Goal: Task Accomplishment & Management: Manage account settings

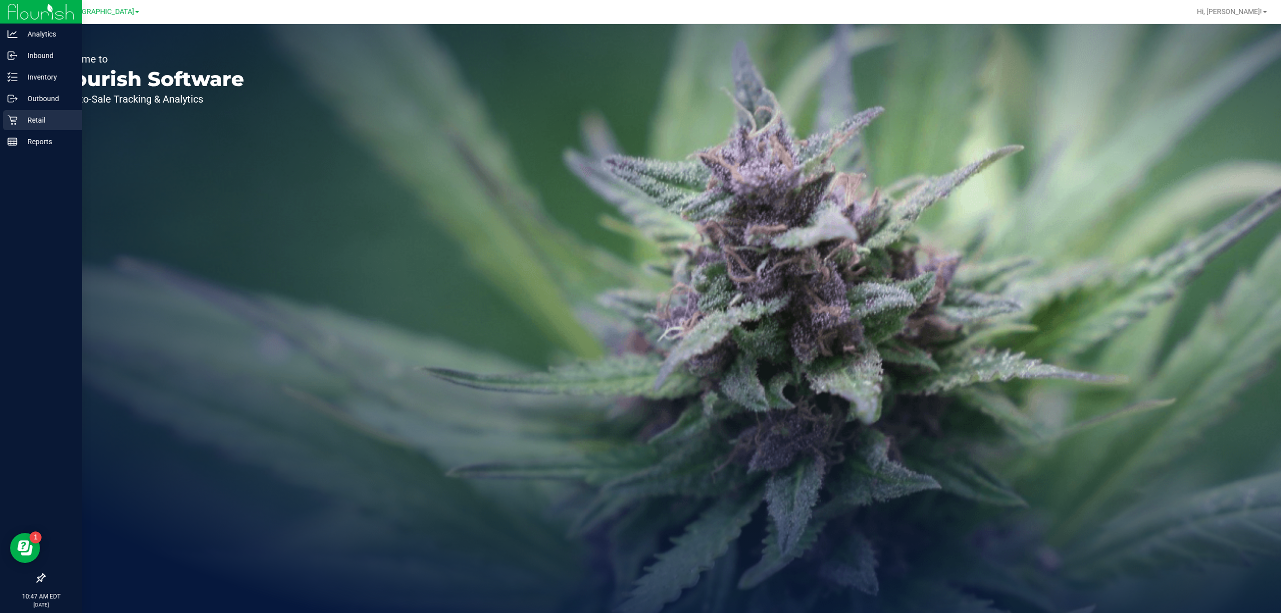
click at [55, 121] on p "Retail" at bounding box center [48, 120] width 60 height 12
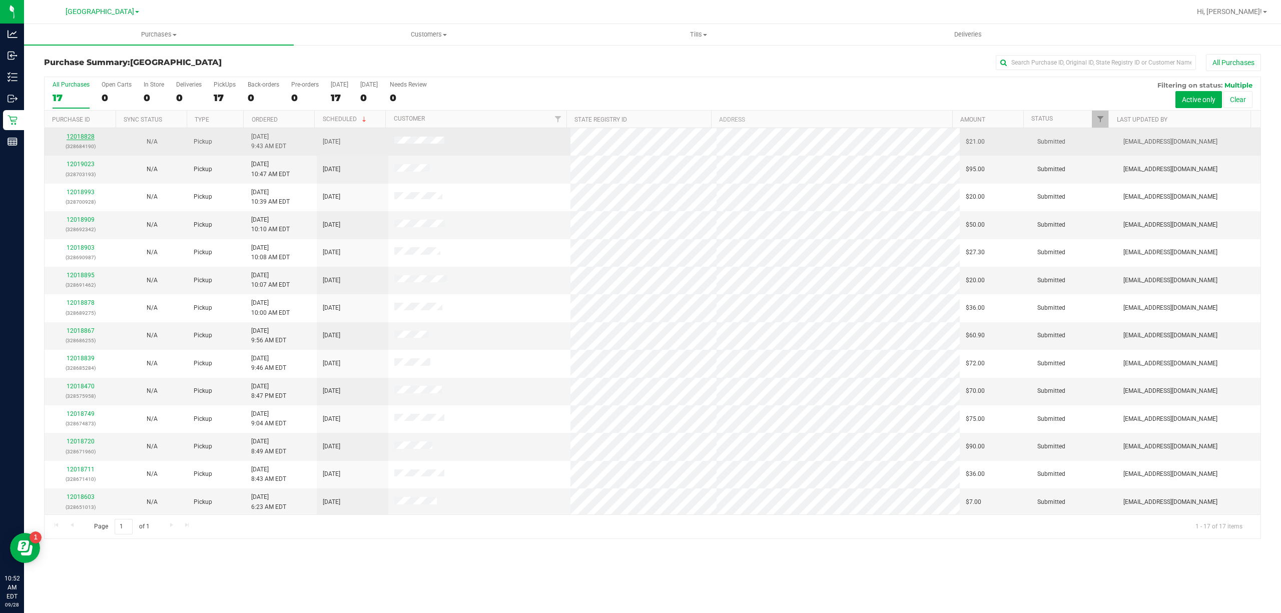
click at [84, 136] on link "12018828" at bounding box center [81, 136] width 28 height 7
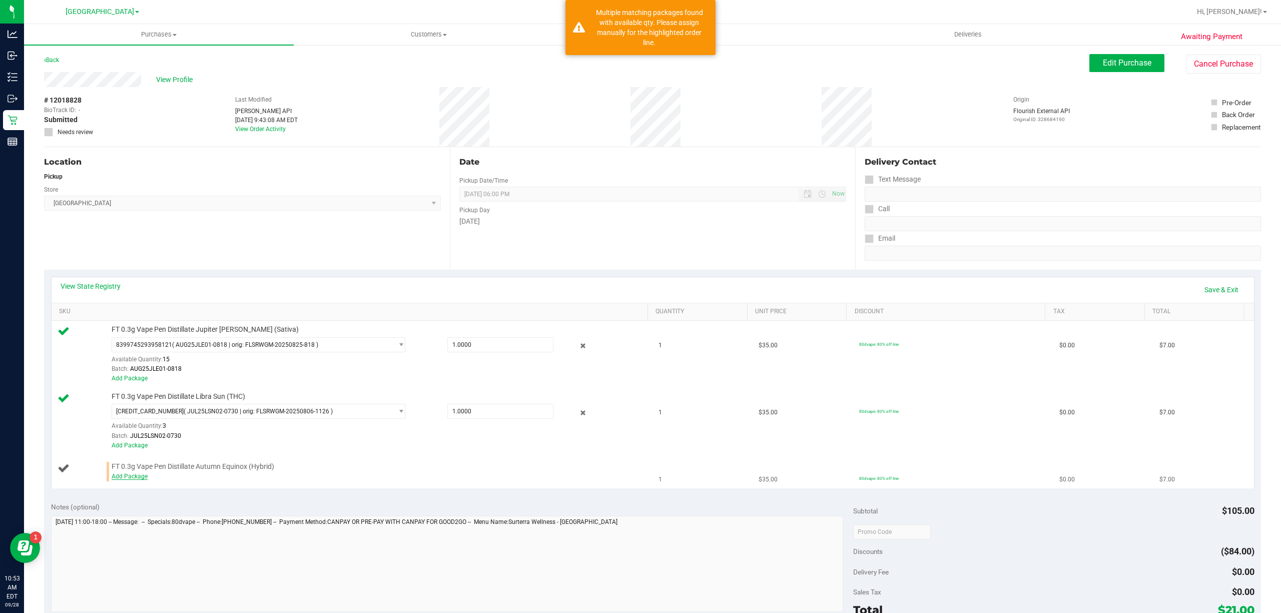
click at [143, 475] on link "Add Package" at bounding box center [130, 476] width 36 height 7
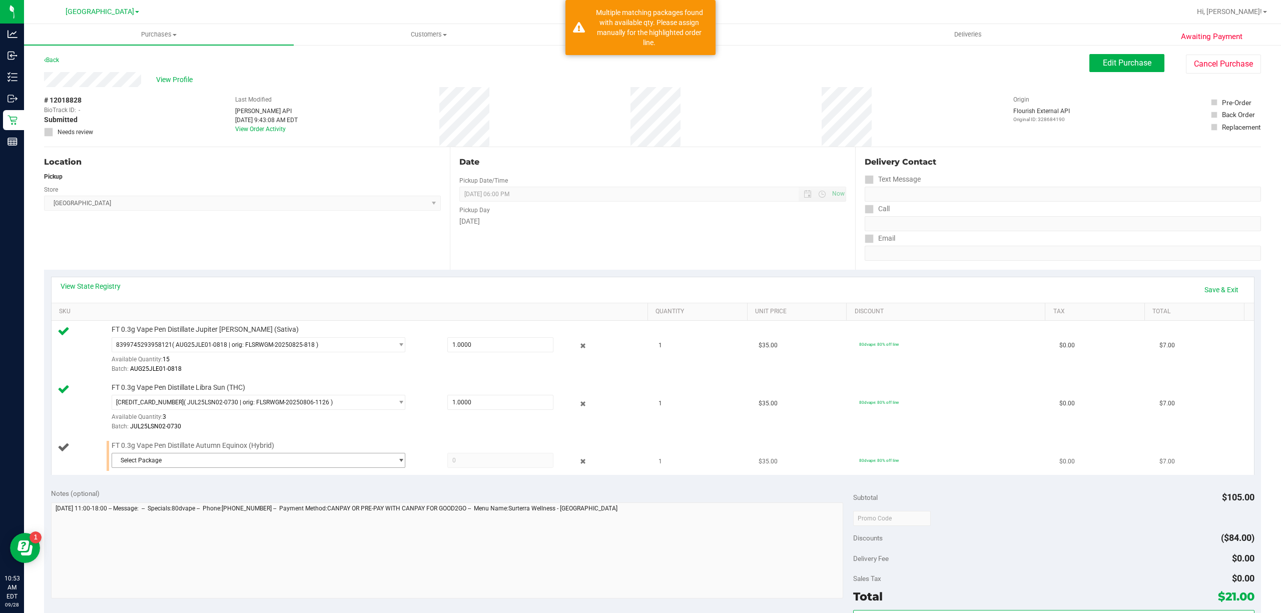
click at [199, 459] on span "Select Package" at bounding box center [252, 460] width 280 height 14
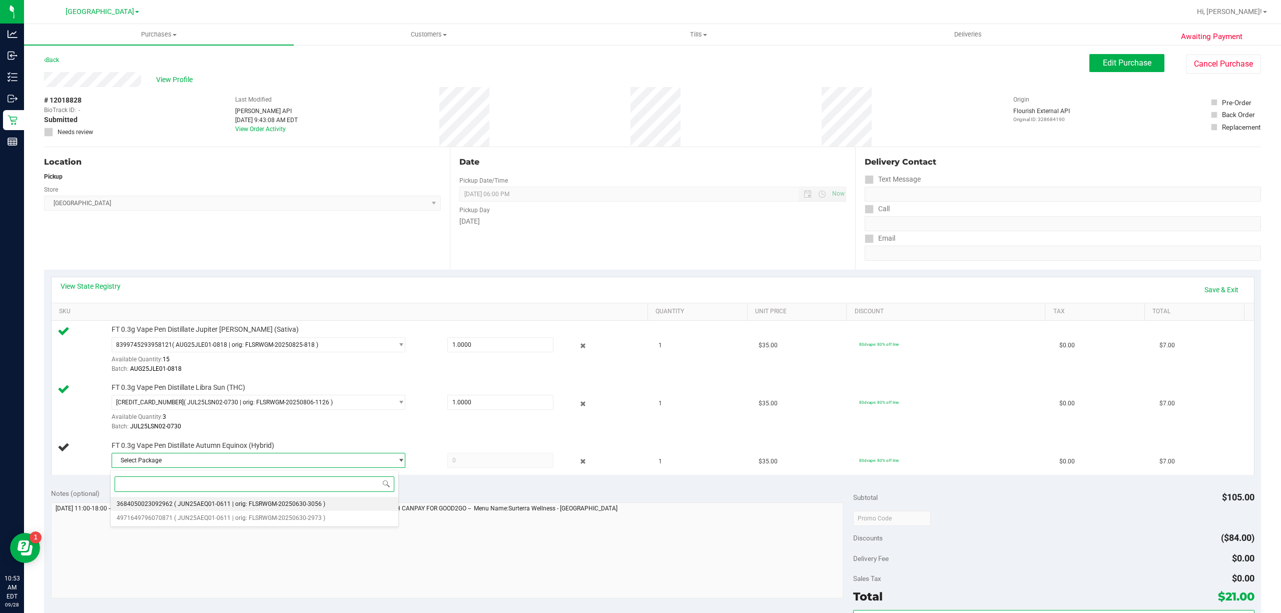
click at [179, 500] on li "3684050023092962 ( JUN25AEQ01-0611 | orig: FLSRWGM-20250630-3056 )" at bounding box center [255, 504] width 288 height 14
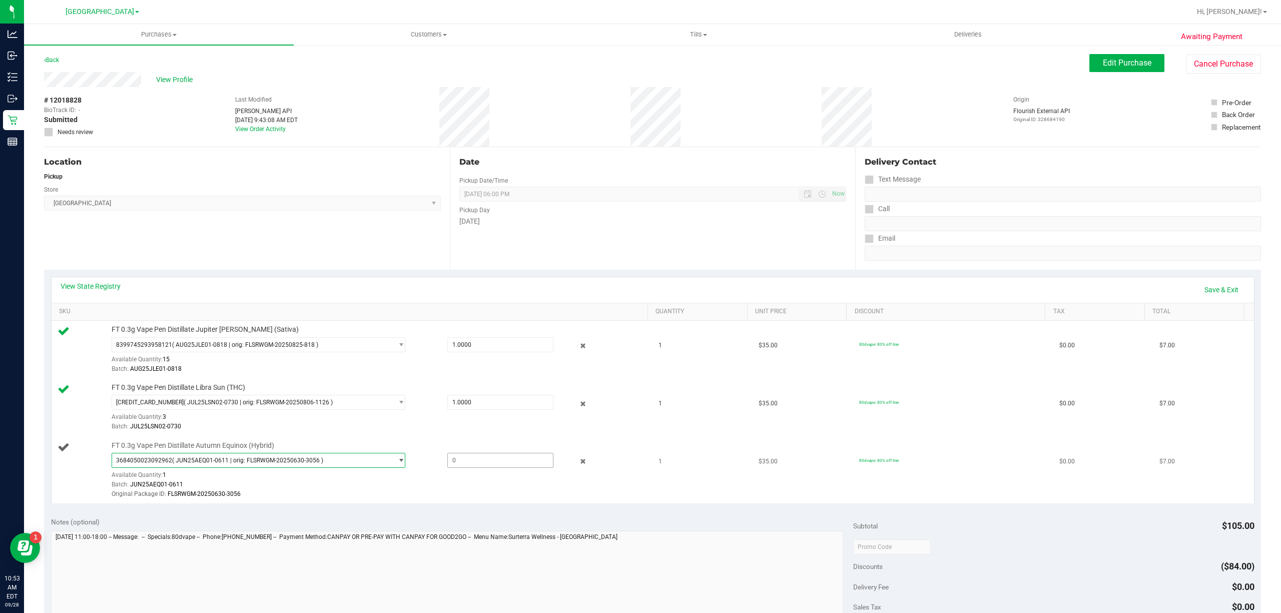
click at [477, 465] on span at bounding box center [500, 460] width 106 height 15
type input "1"
type input "1.0000"
click at [493, 439] on td "FT 0.3g Vape Pen Distillate Autumn Equinox (Hybrid) 3684050023092962 ( JUN25AEQ…" at bounding box center [353, 470] width 602 height 67
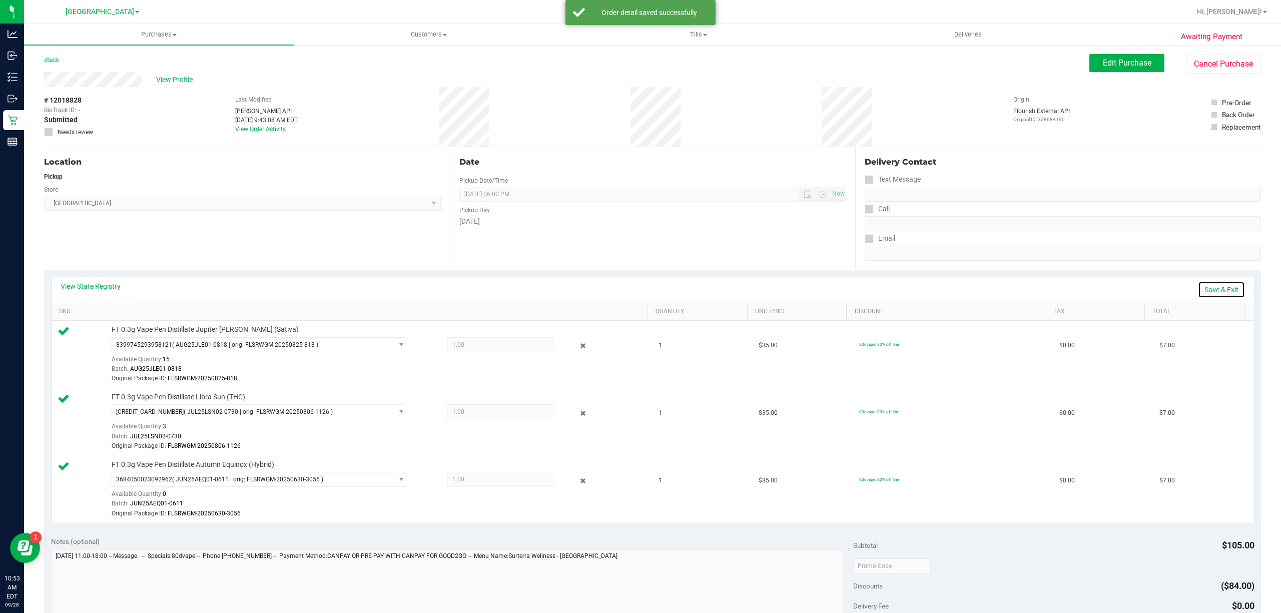
click at [1198, 290] on link "Save & Exit" at bounding box center [1221, 289] width 47 height 17
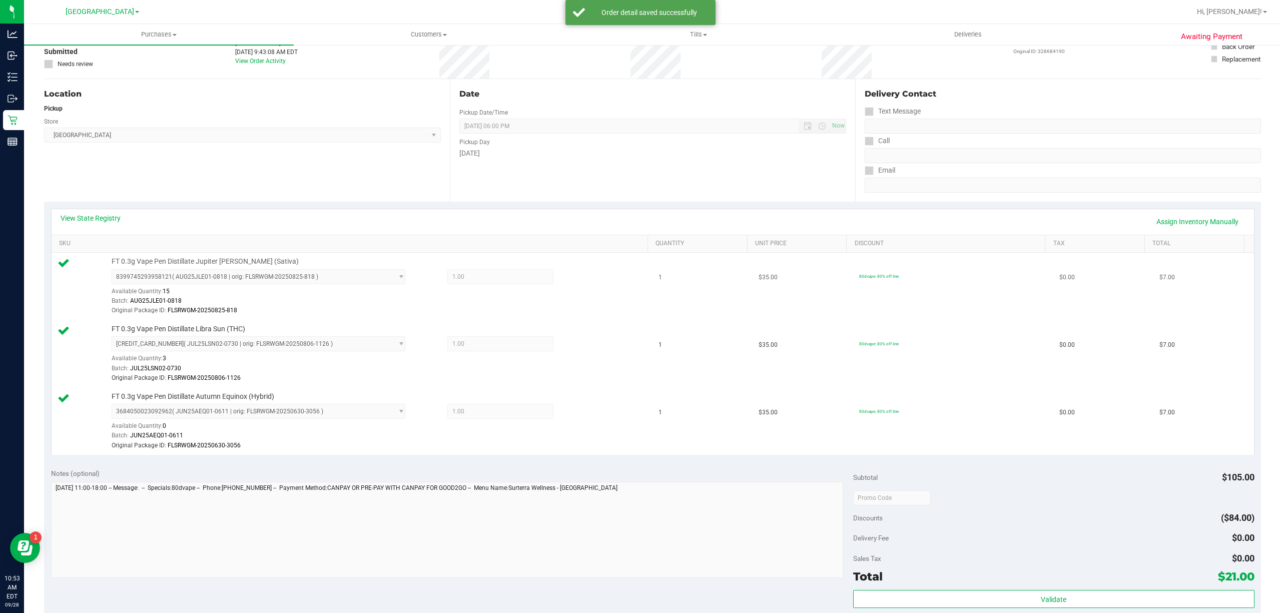
scroll to position [200, 0]
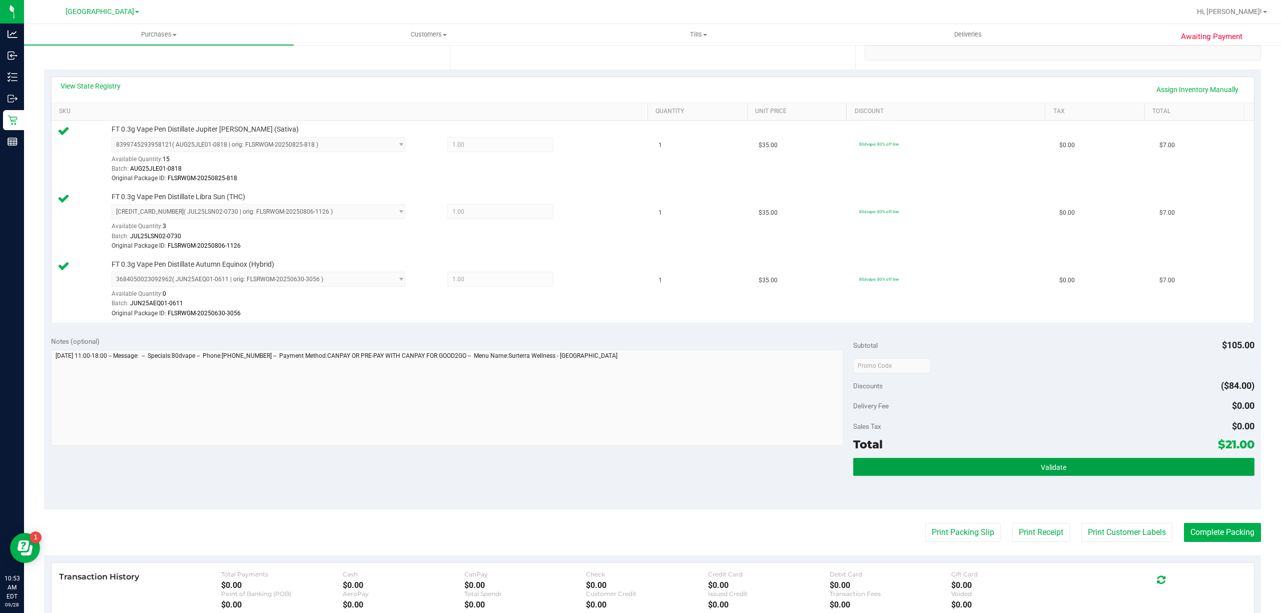
click at [969, 465] on button "Validate" at bounding box center [1053, 467] width 401 height 18
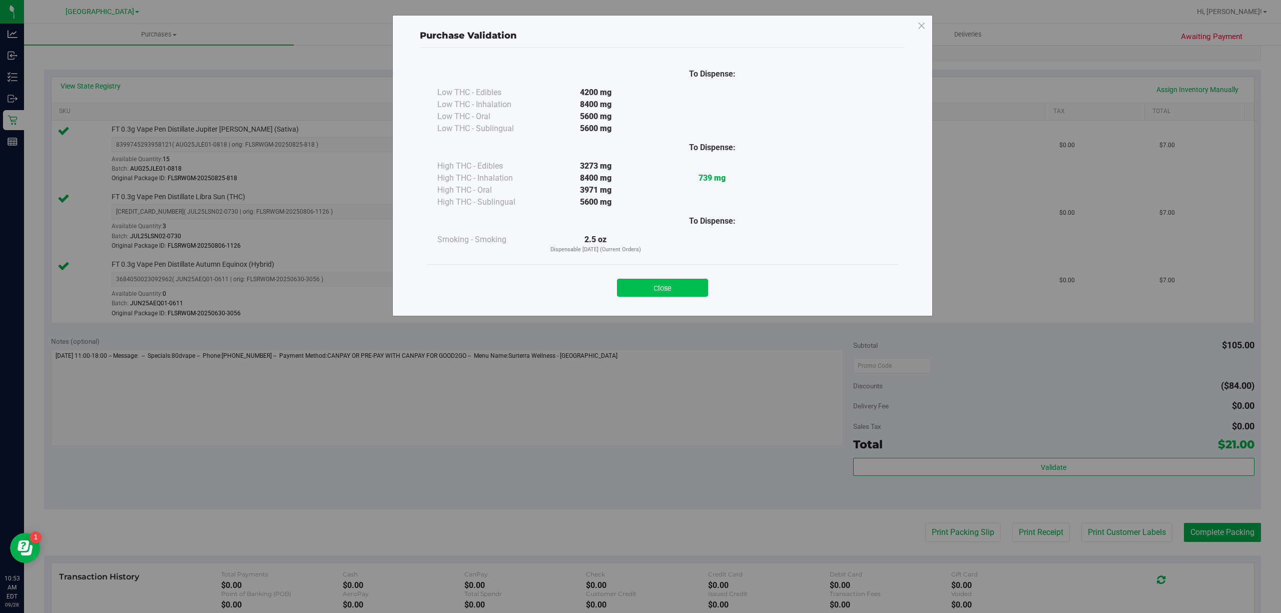
click at [649, 287] on button "Close" at bounding box center [662, 288] width 91 height 18
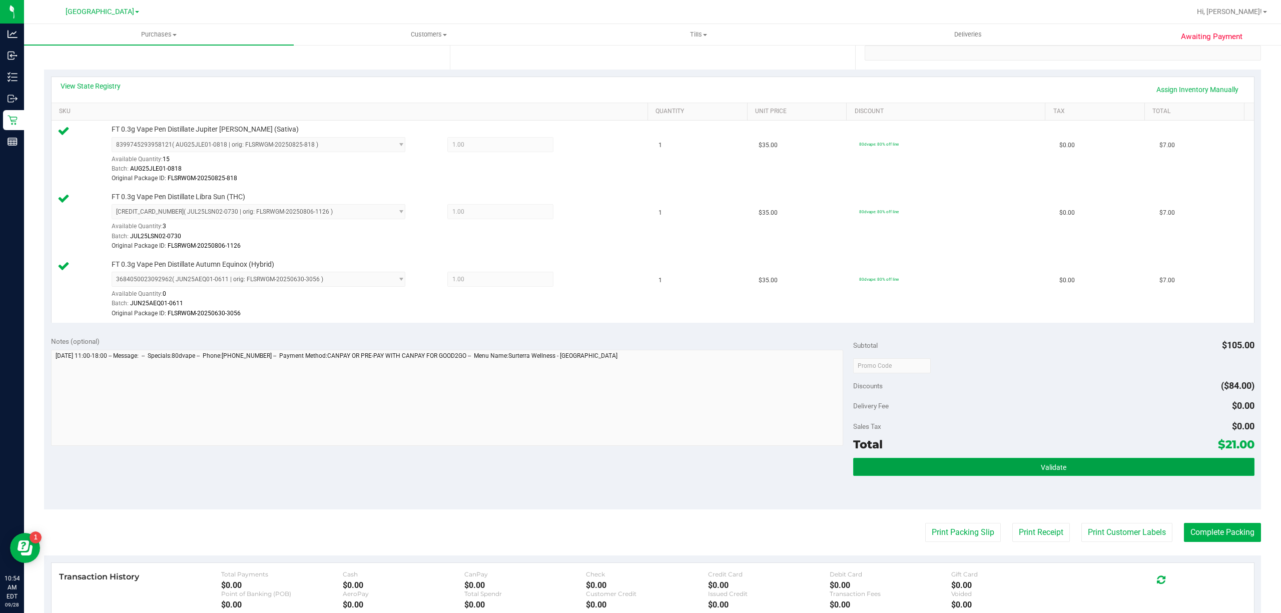
click at [1070, 463] on button "Validate" at bounding box center [1053, 467] width 401 height 18
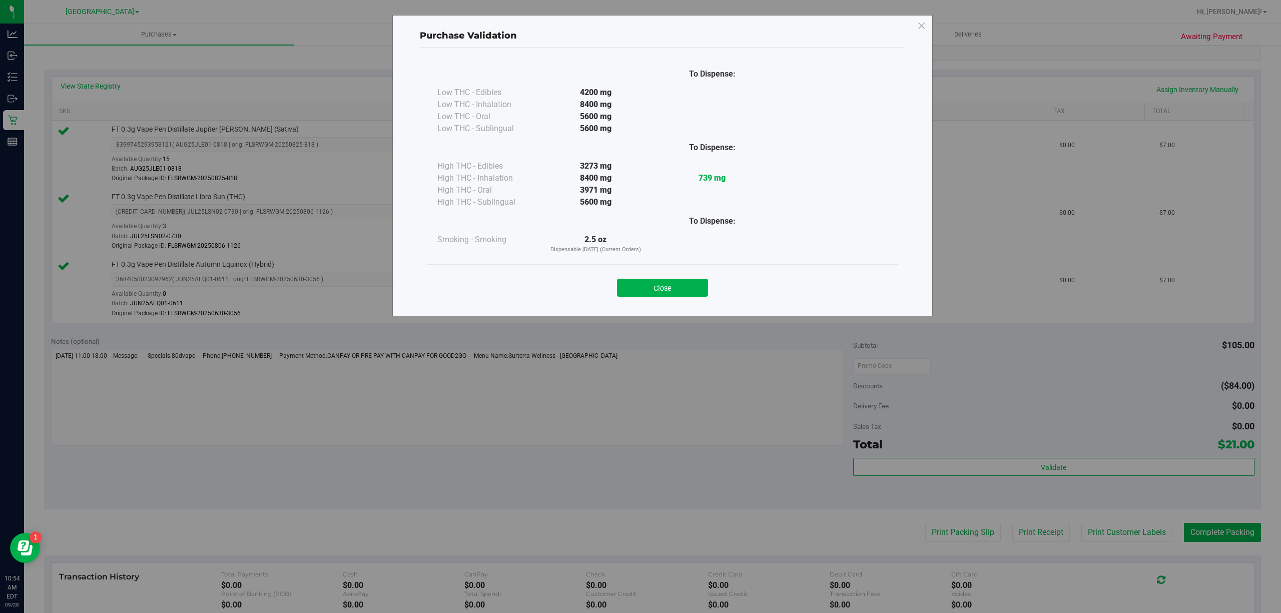
click at [646, 277] on div "Close" at bounding box center [662, 284] width 455 height 25
click at [686, 277] on div "Close" at bounding box center [662, 284] width 455 height 25
click at [678, 282] on button "Close" at bounding box center [662, 288] width 91 height 18
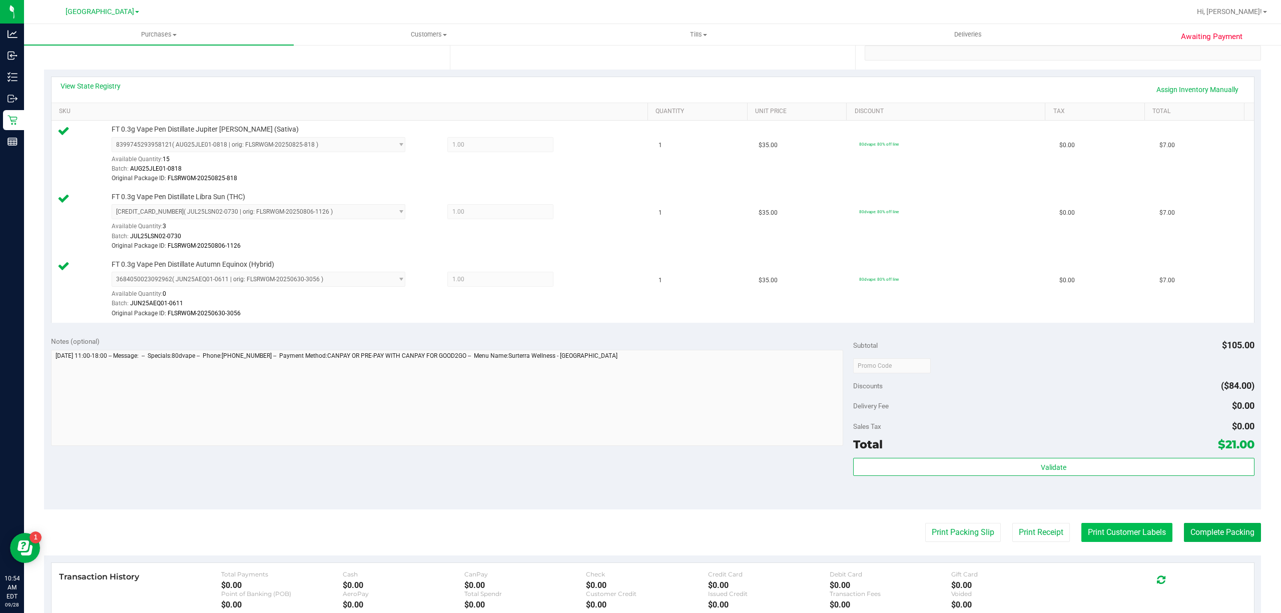
click at [1082, 541] on button "Print Customer Labels" at bounding box center [1127, 532] width 91 height 19
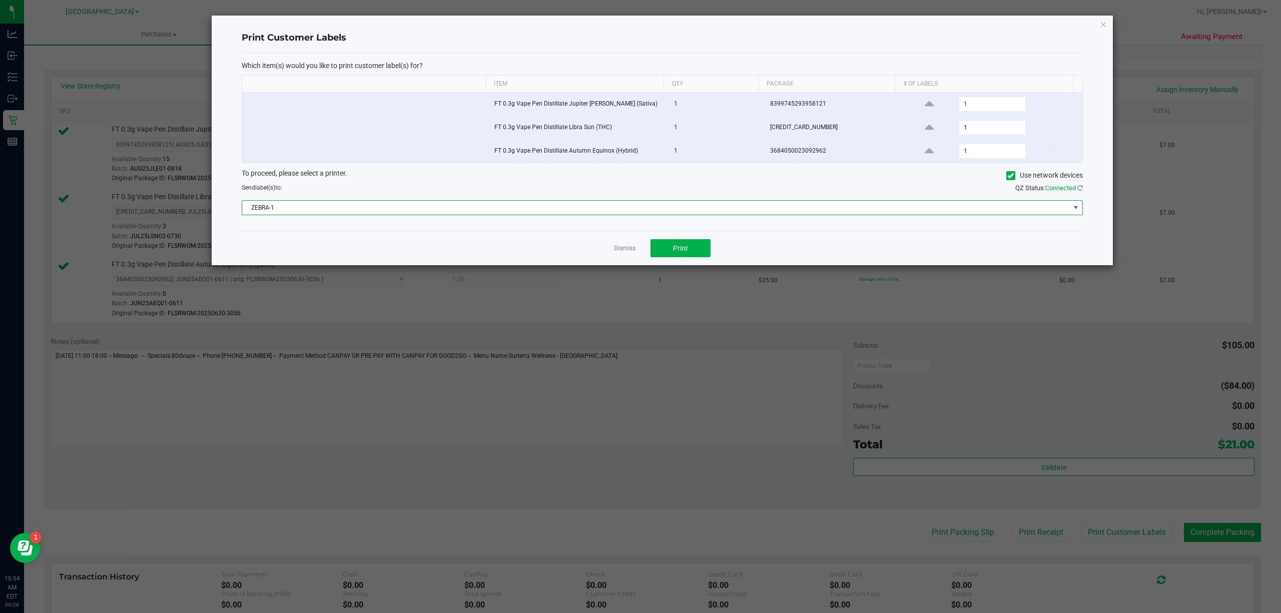
click at [287, 213] on span "ZEBRA-1" at bounding box center [656, 208] width 828 height 14
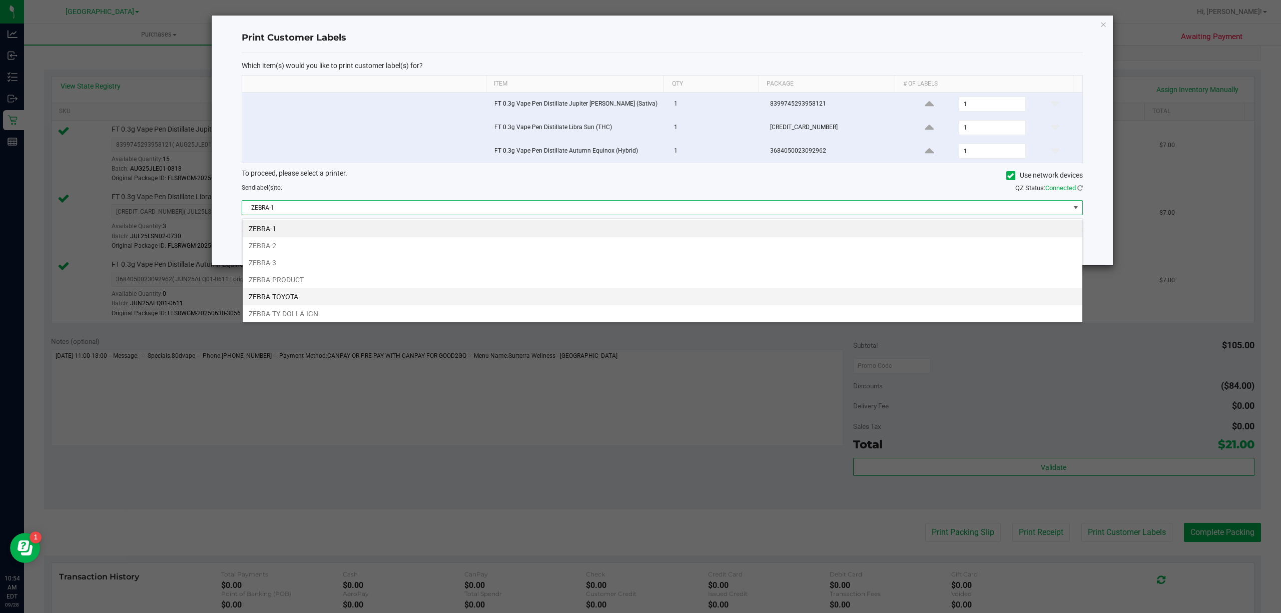
scroll to position [21, 0]
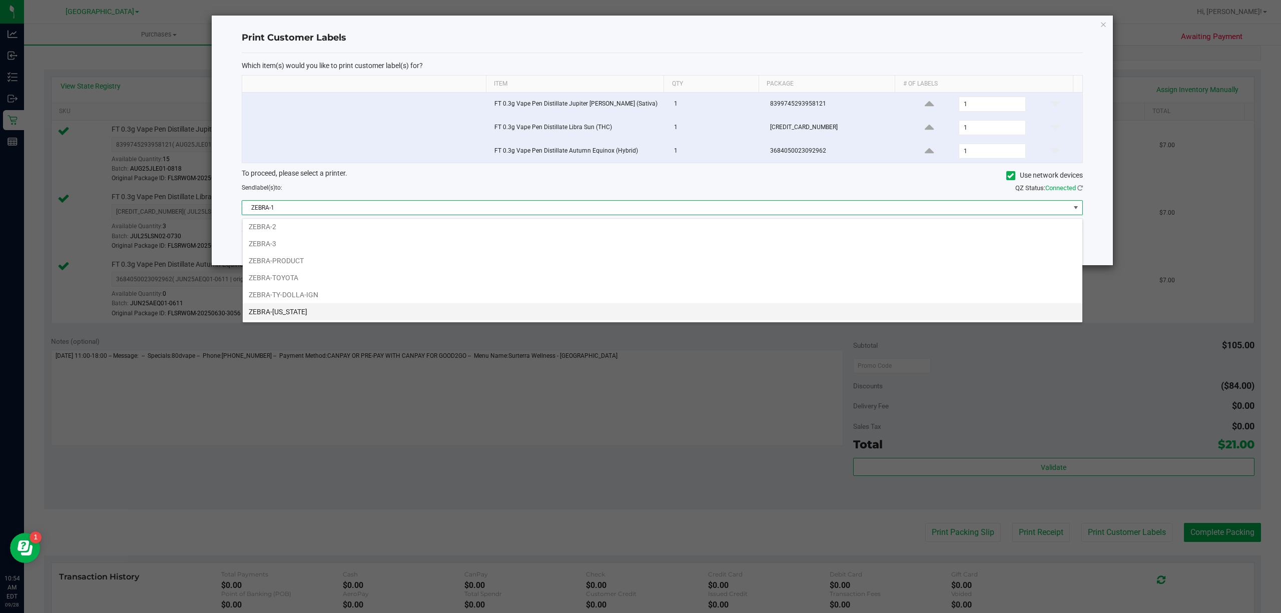
click at [298, 315] on li "ZEBRA-[US_STATE]" at bounding box center [663, 311] width 840 height 17
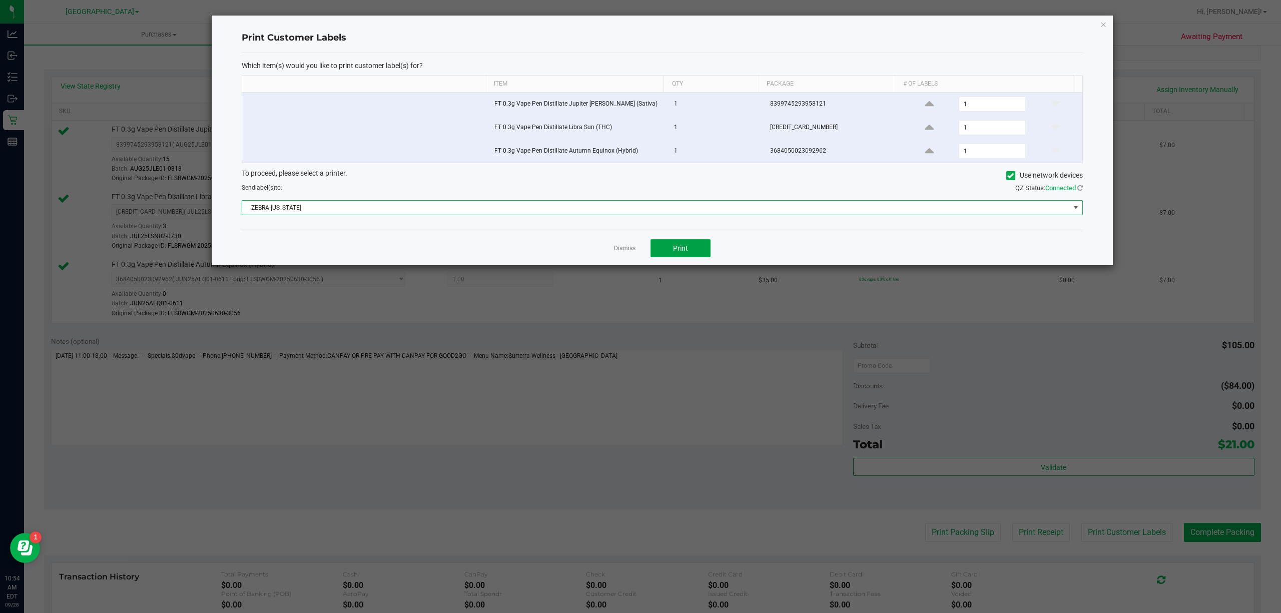
click at [665, 253] on button "Print" at bounding box center [681, 248] width 60 height 18
drag, startPoint x: 621, startPoint y: 257, endPoint x: 618, endPoint y: 229, distance: 28.2
click at [621, 251] on div "Dismiss Print" at bounding box center [662, 248] width 841 height 35
click at [616, 250] on link "Dismiss" at bounding box center [625, 248] width 22 height 9
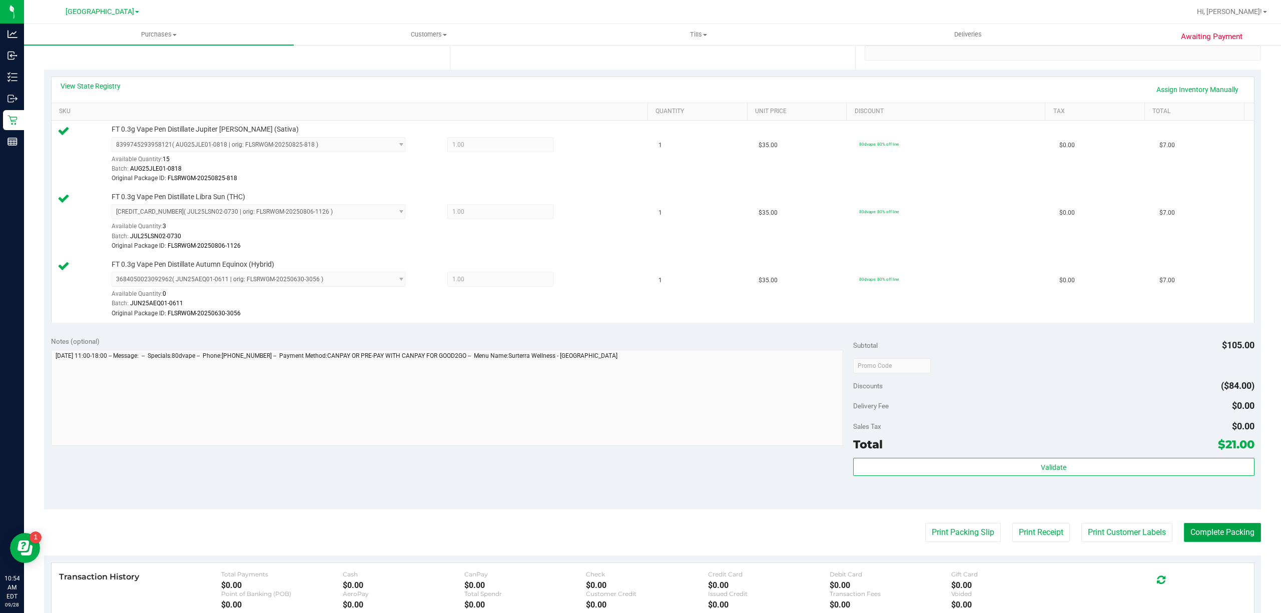
click at [1188, 539] on button "Complete Packing" at bounding box center [1222, 532] width 77 height 19
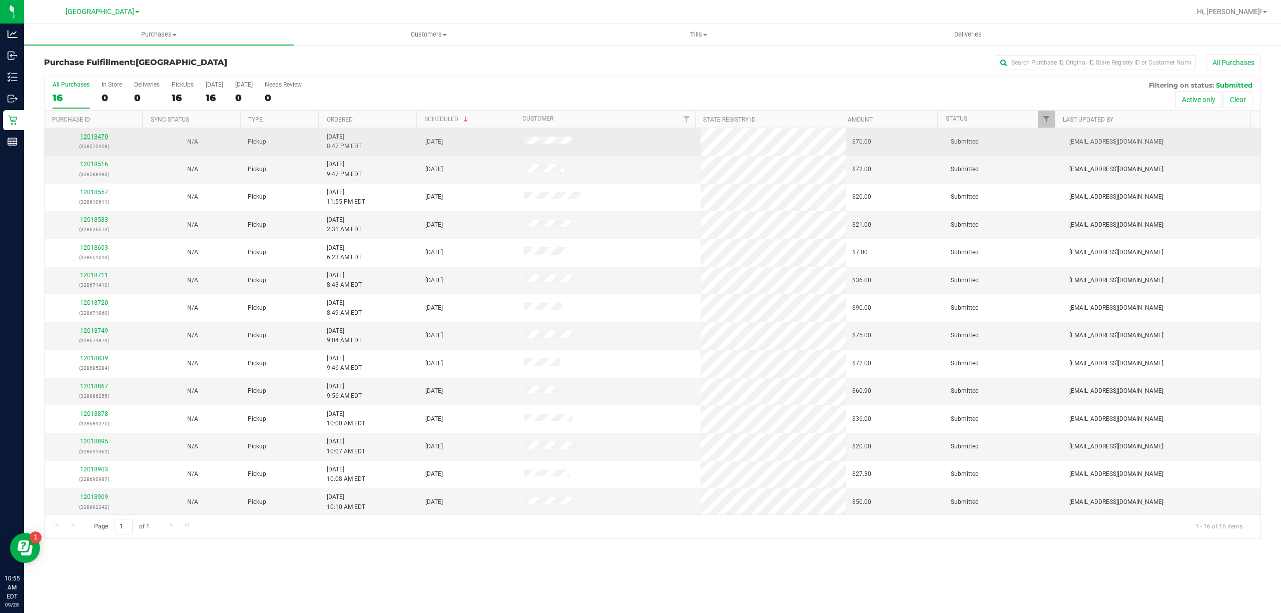
click at [88, 139] on link "12018470" at bounding box center [94, 136] width 28 height 7
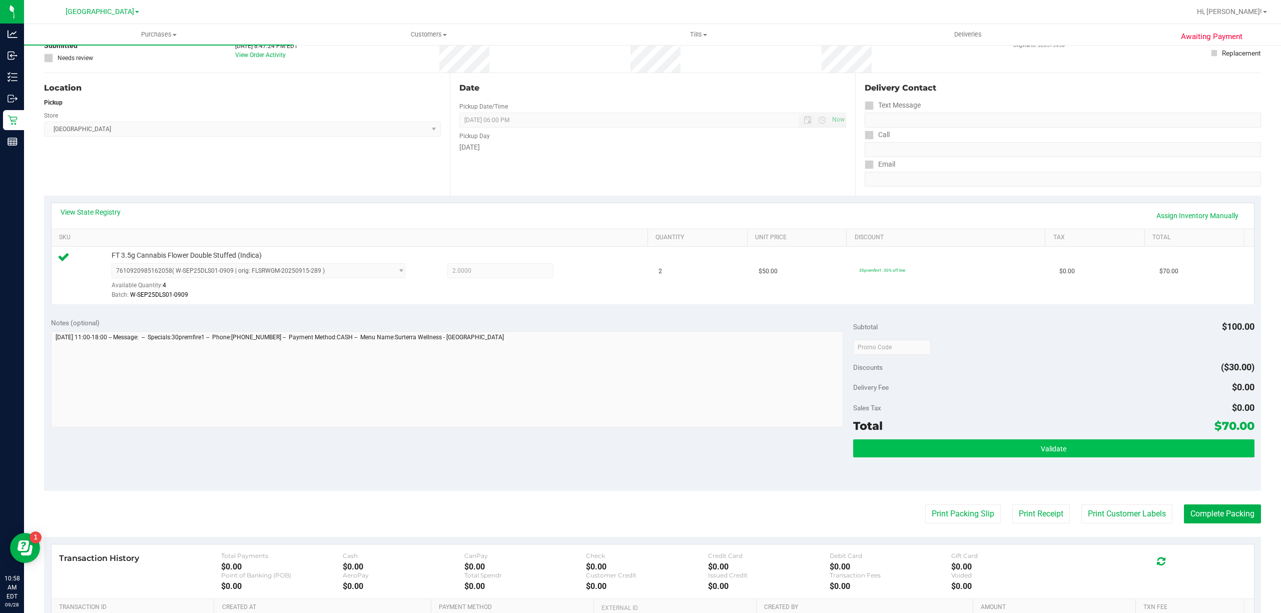
scroll to position [133, 0]
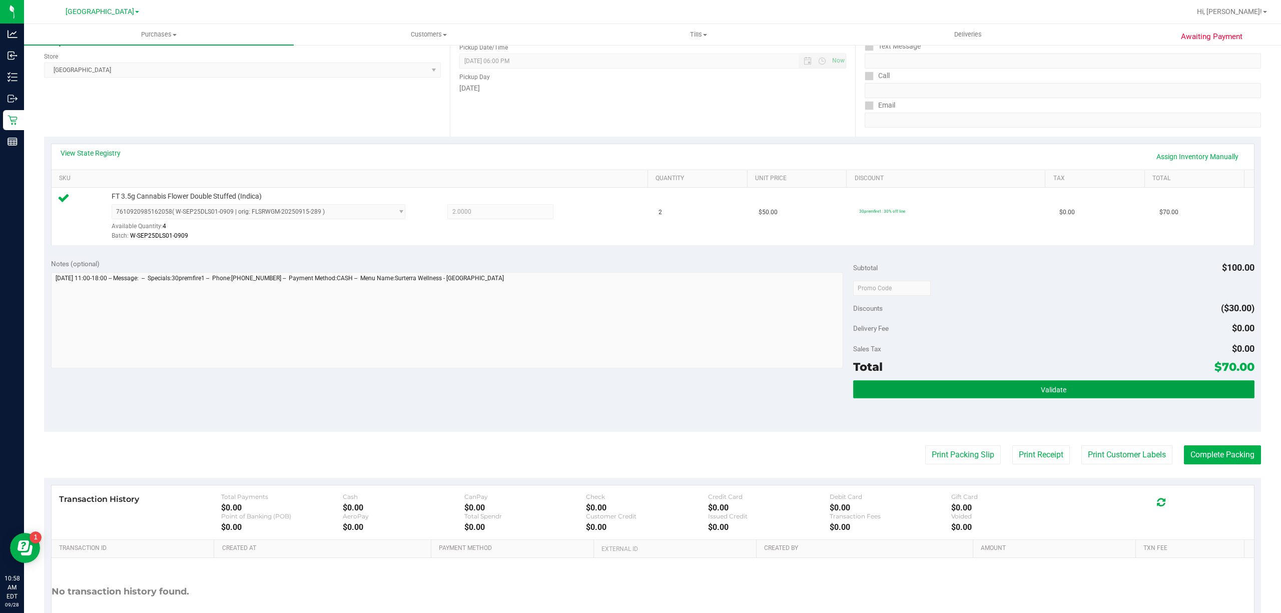
click at [1128, 389] on button "Validate" at bounding box center [1053, 389] width 401 height 18
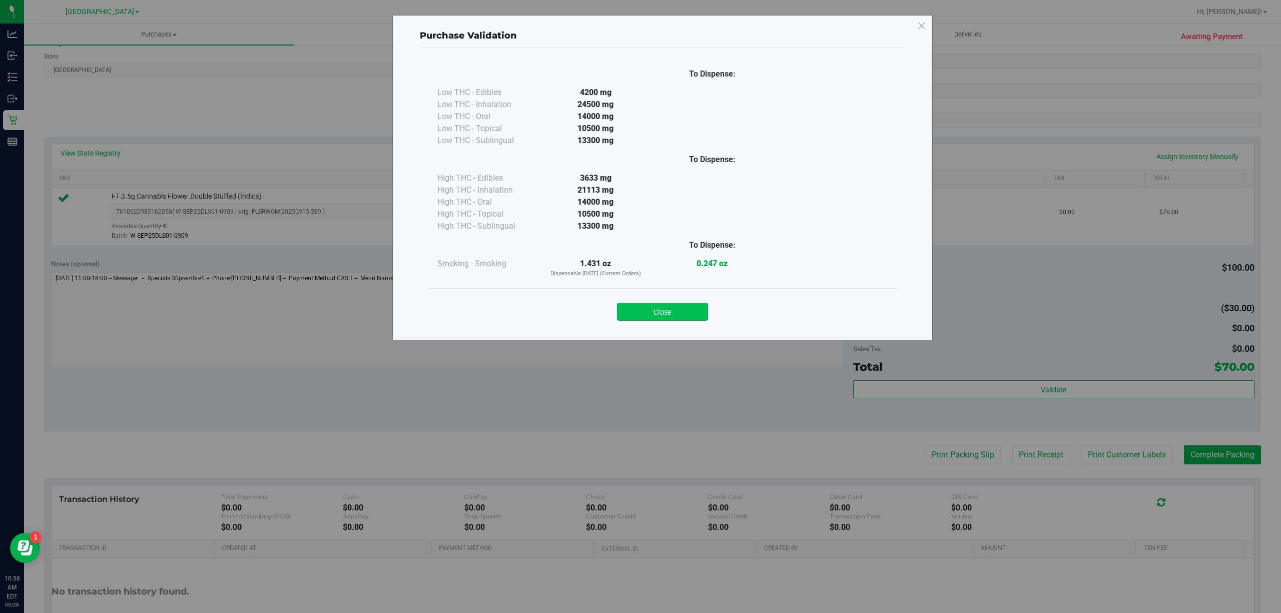
click at [620, 305] on button "Close" at bounding box center [662, 312] width 91 height 18
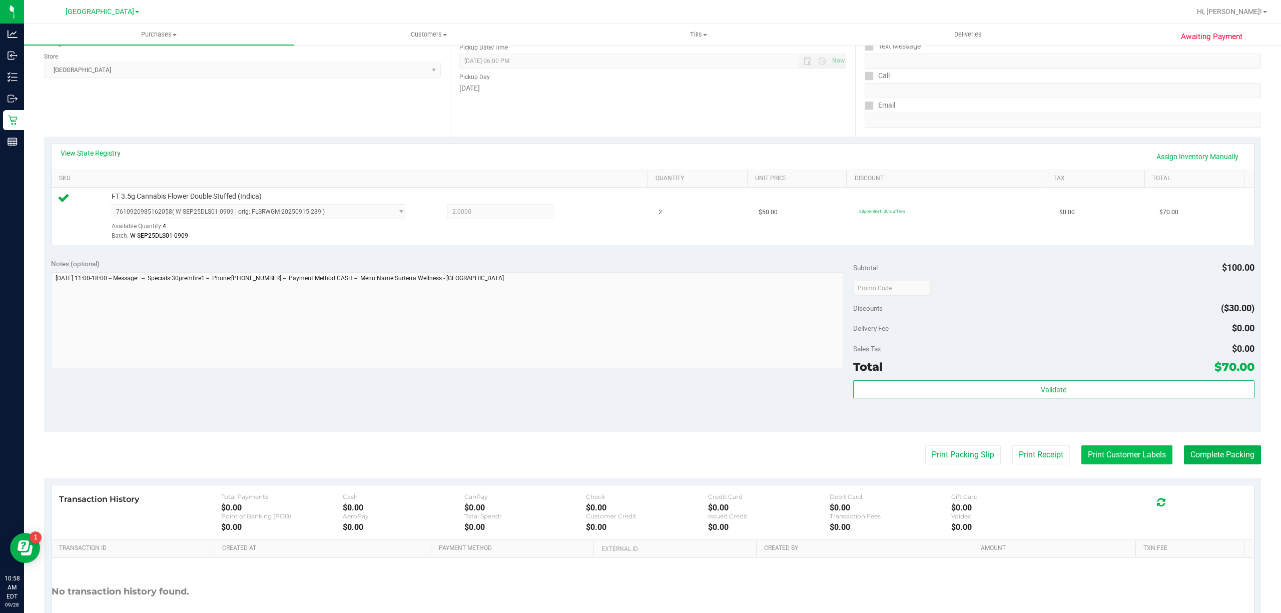
click at [1104, 461] on button "Print Customer Labels" at bounding box center [1127, 454] width 91 height 19
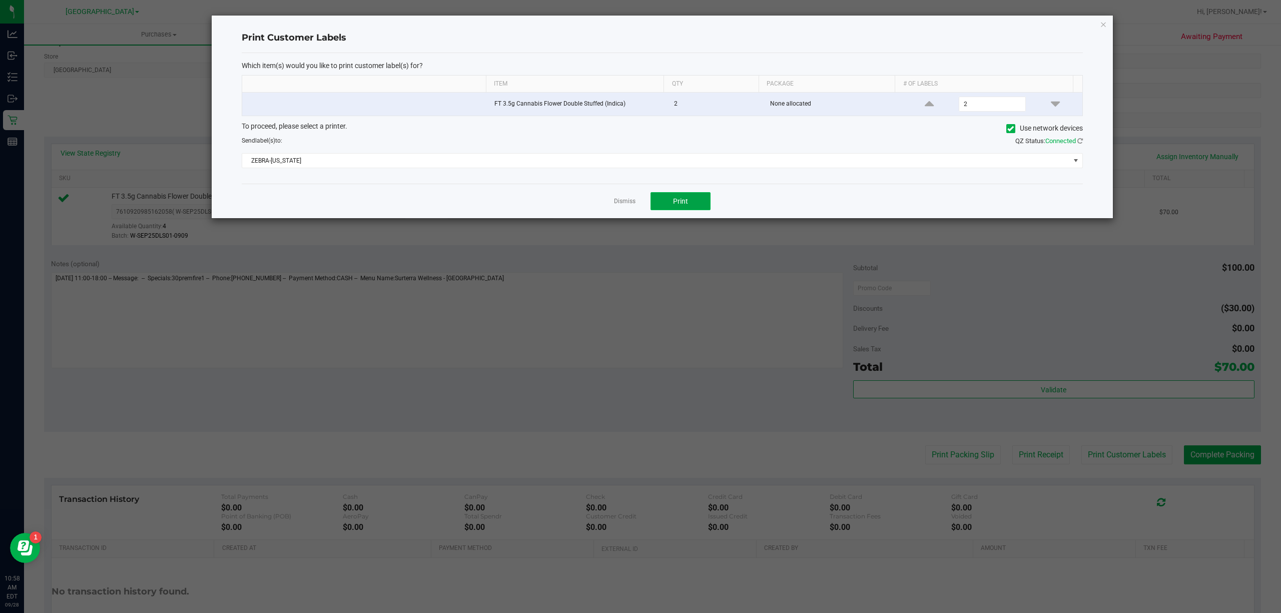
click at [669, 207] on button "Print" at bounding box center [681, 201] width 60 height 18
click at [619, 203] on link "Dismiss" at bounding box center [625, 201] width 22 height 9
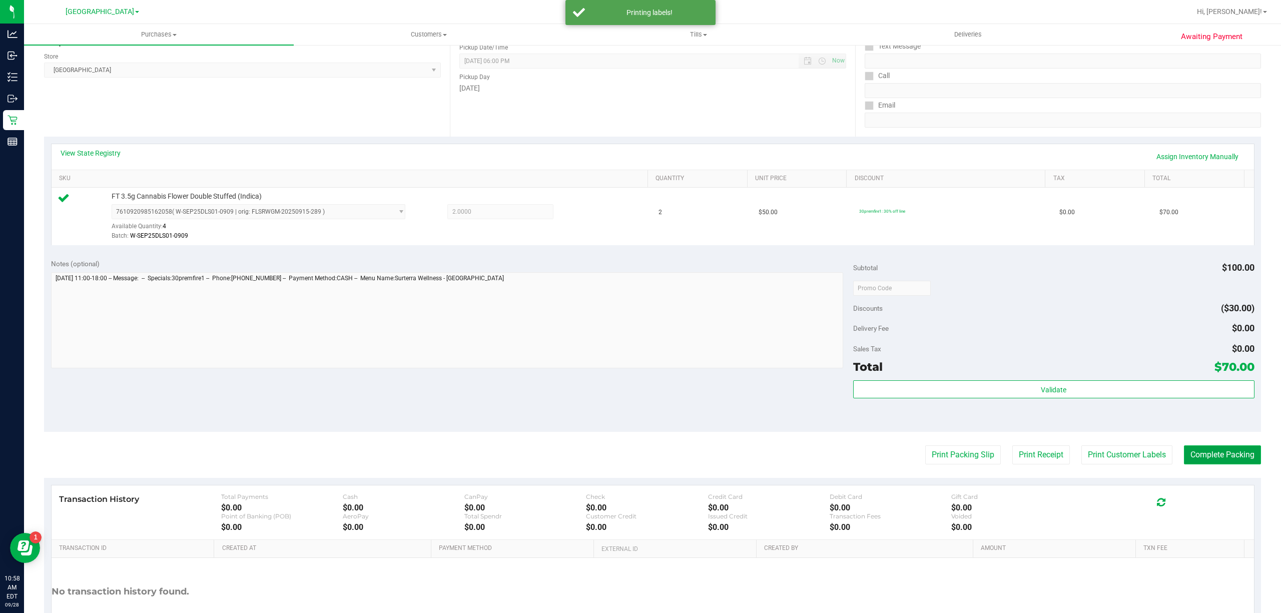
click at [1190, 458] on button "Complete Packing" at bounding box center [1222, 454] width 77 height 19
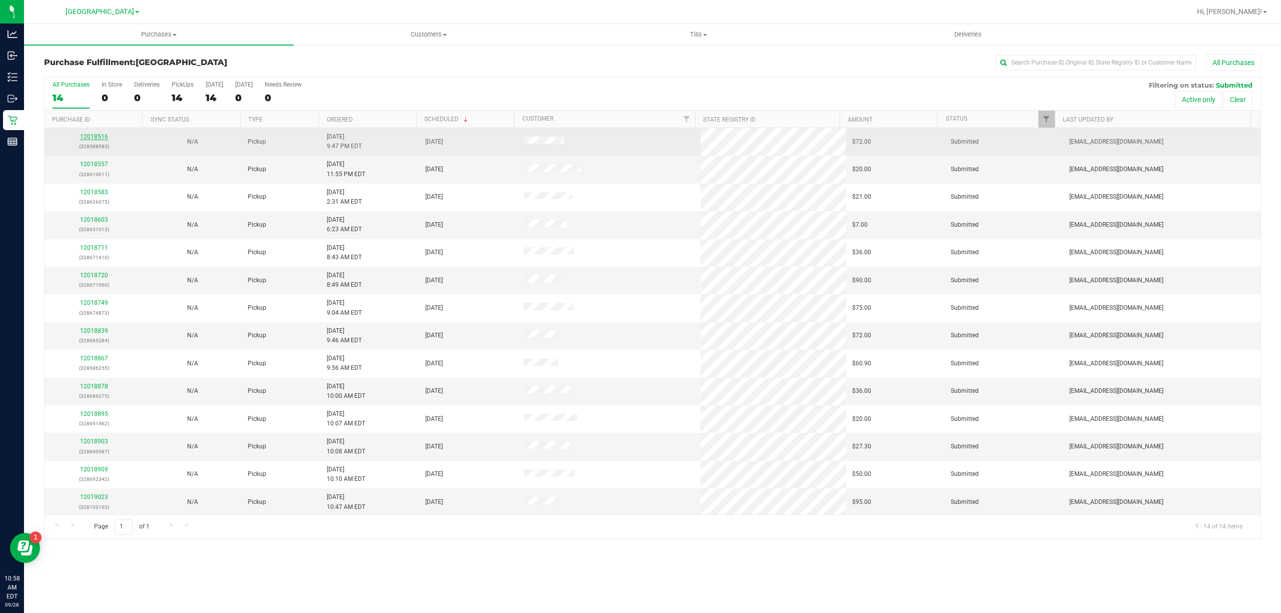
click at [92, 135] on link "12018516" at bounding box center [94, 136] width 28 height 7
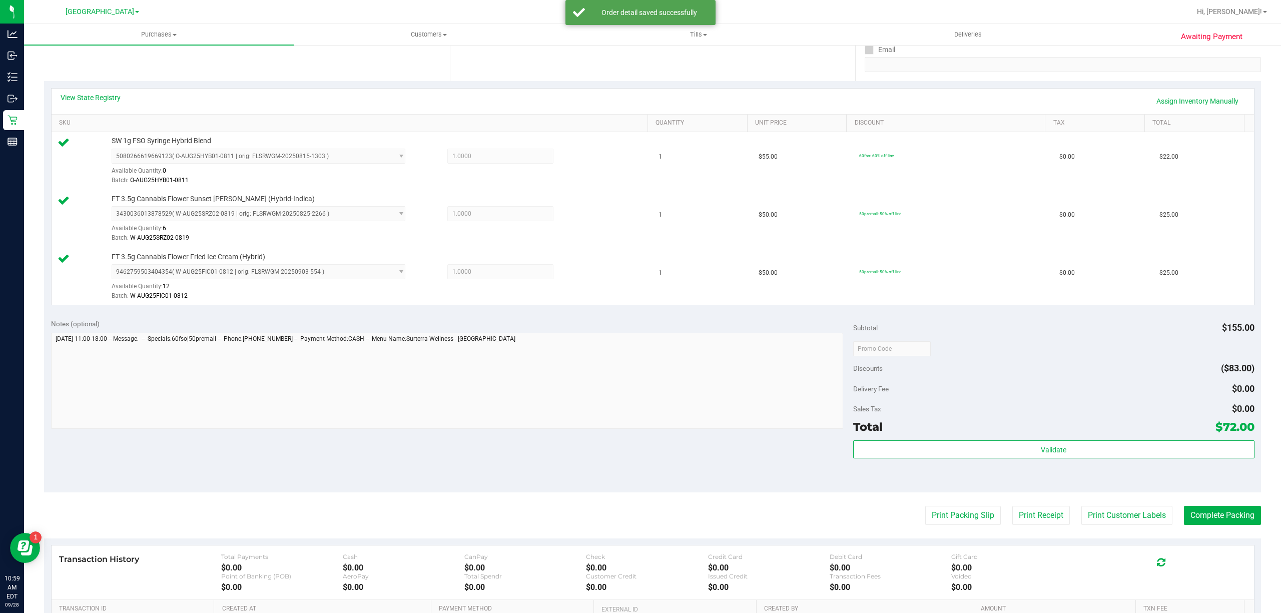
scroll to position [267, 0]
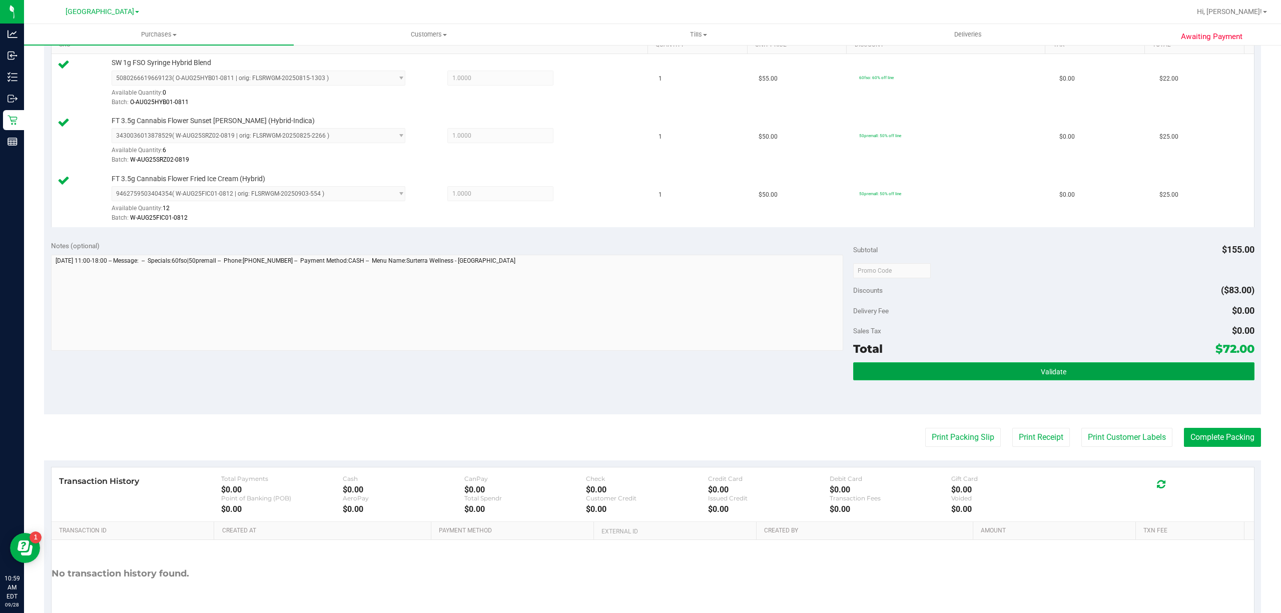
click at [911, 372] on button "Validate" at bounding box center [1053, 371] width 401 height 18
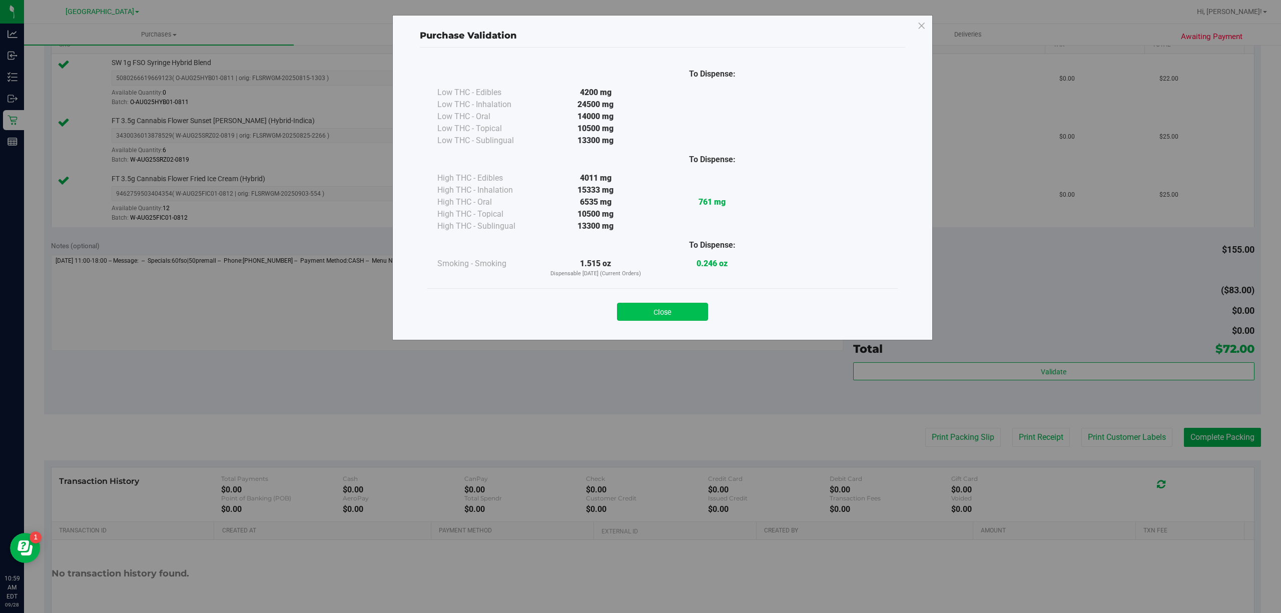
click at [669, 304] on button "Close" at bounding box center [662, 312] width 91 height 18
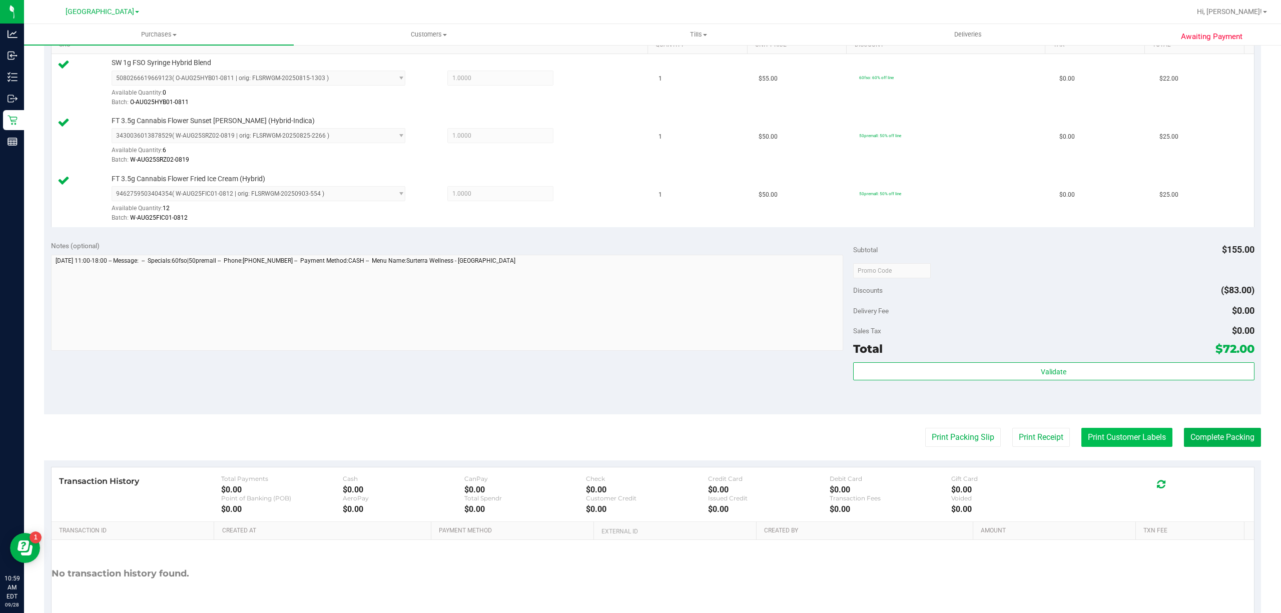
click at [1095, 440] on button "Print Customer Labels" at bounding box center [1127, 437] width 91 height 19
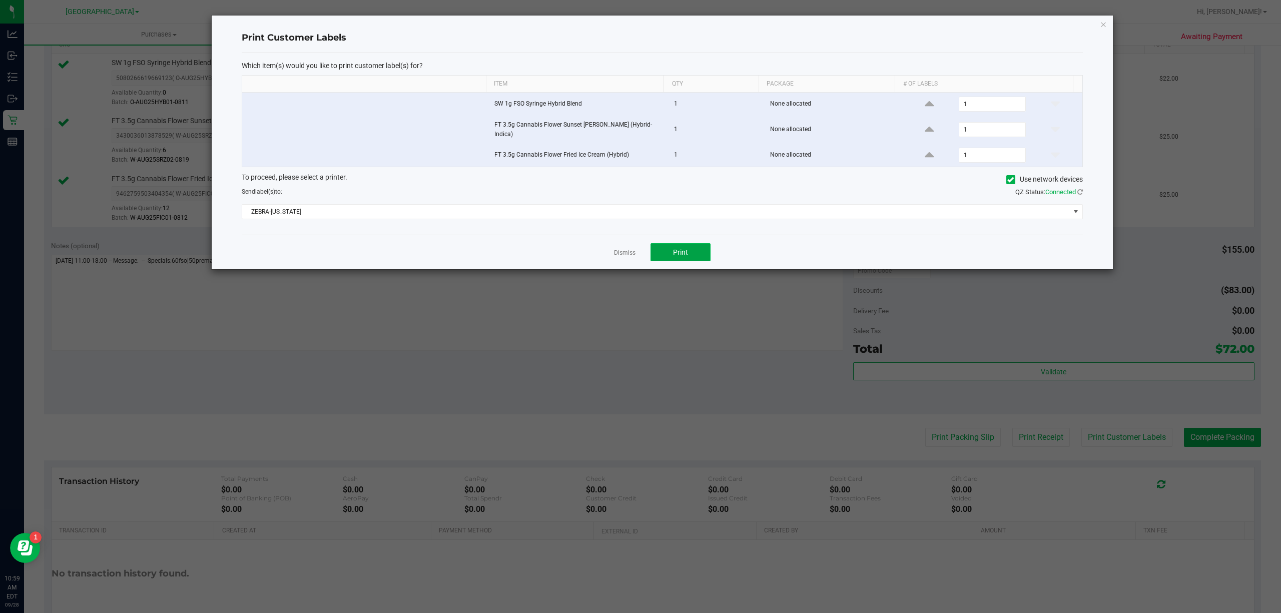
click at [679, 251] on span "Print" at bounding box center [680, 252] width 15 height 8
click at [626, 249] on link "Dismiss" at bounding box center [625, 253] width 22 height 9
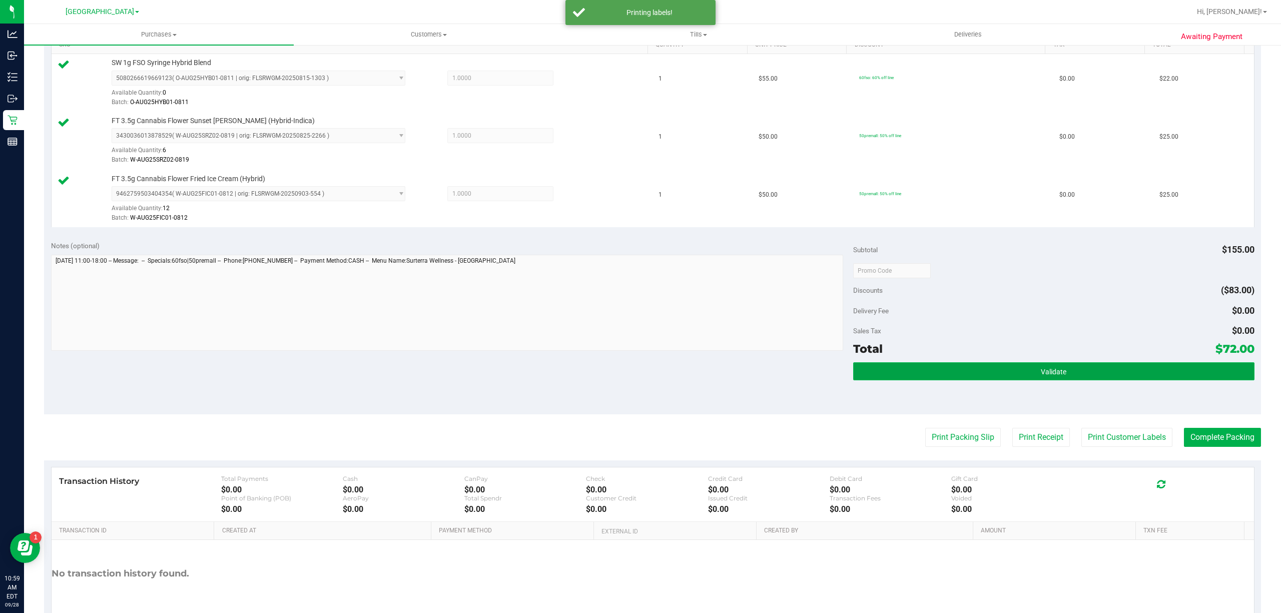
click at [1023, 371] on button "Validate" at bounding box center [1053, 371] width 401 height 18
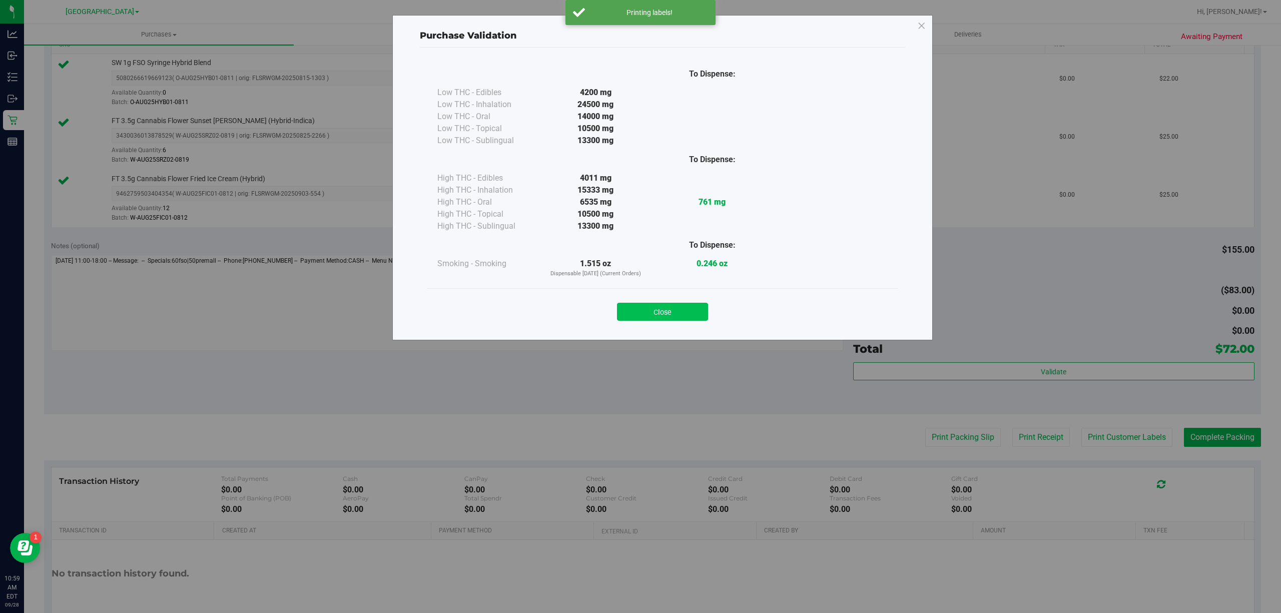
click at [655, 307] on button "Close" at bounding box center [662, 312] width 91 height 18
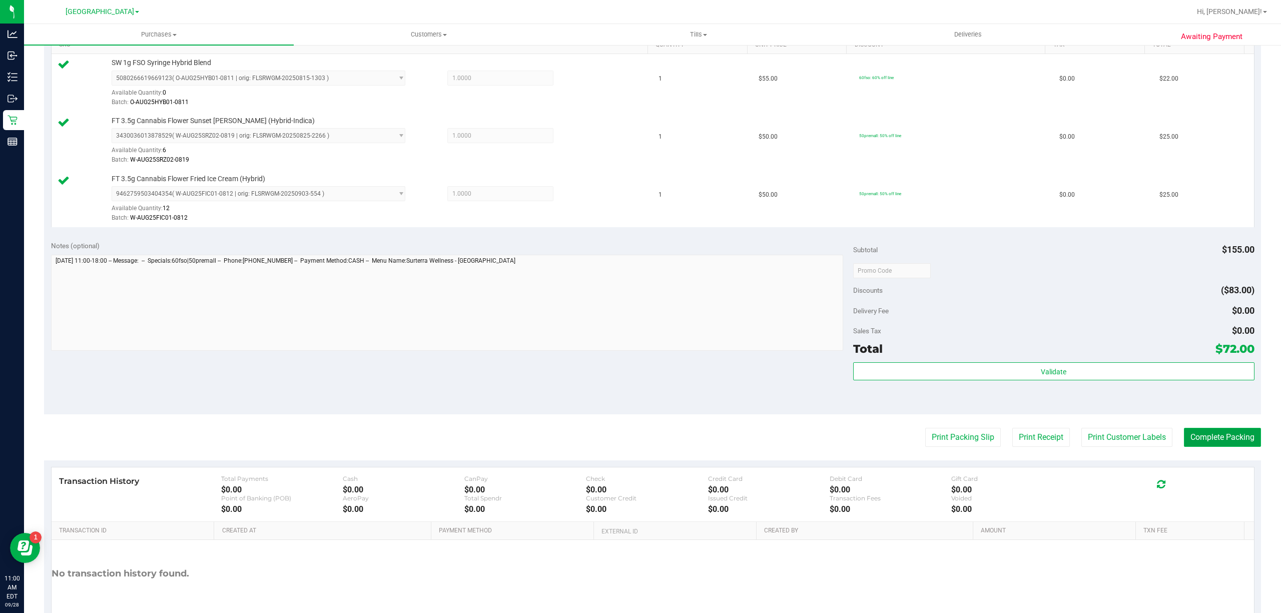
click at [1189, 445] on button "Complete Packing" at bounding box center [1222, 437] width 77 height 19
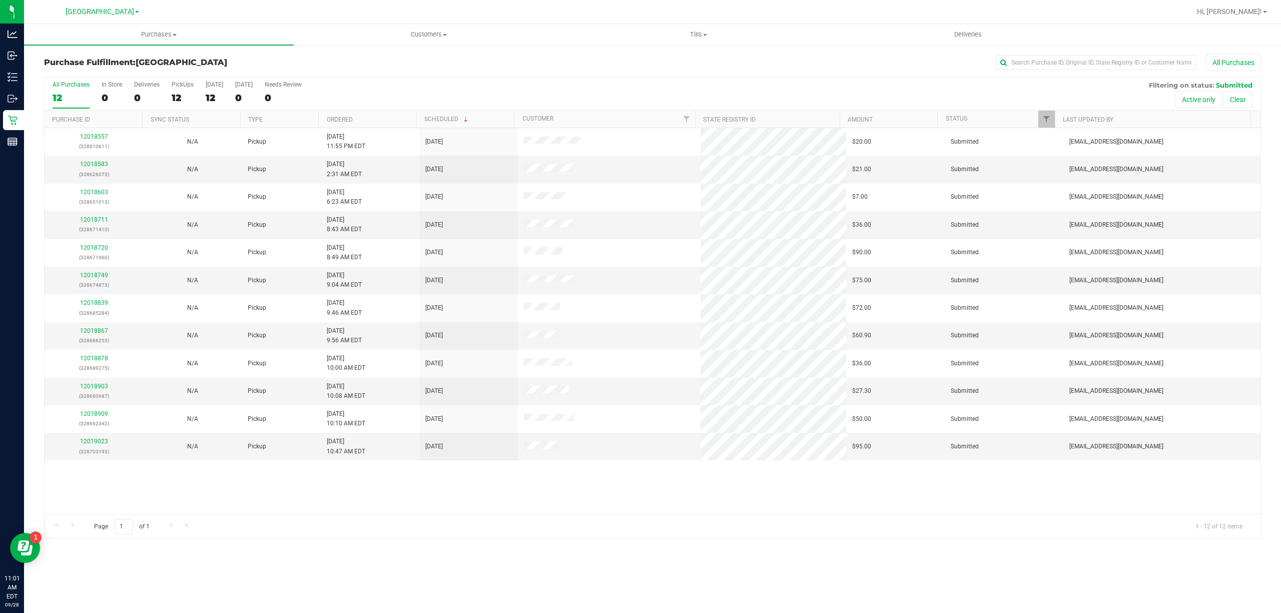
click at [204, 591] on div "Purchases Summary of purchases Fulfillment All purchases Customers All customer…" at bounding box center [652, 318] width 1257 height 589
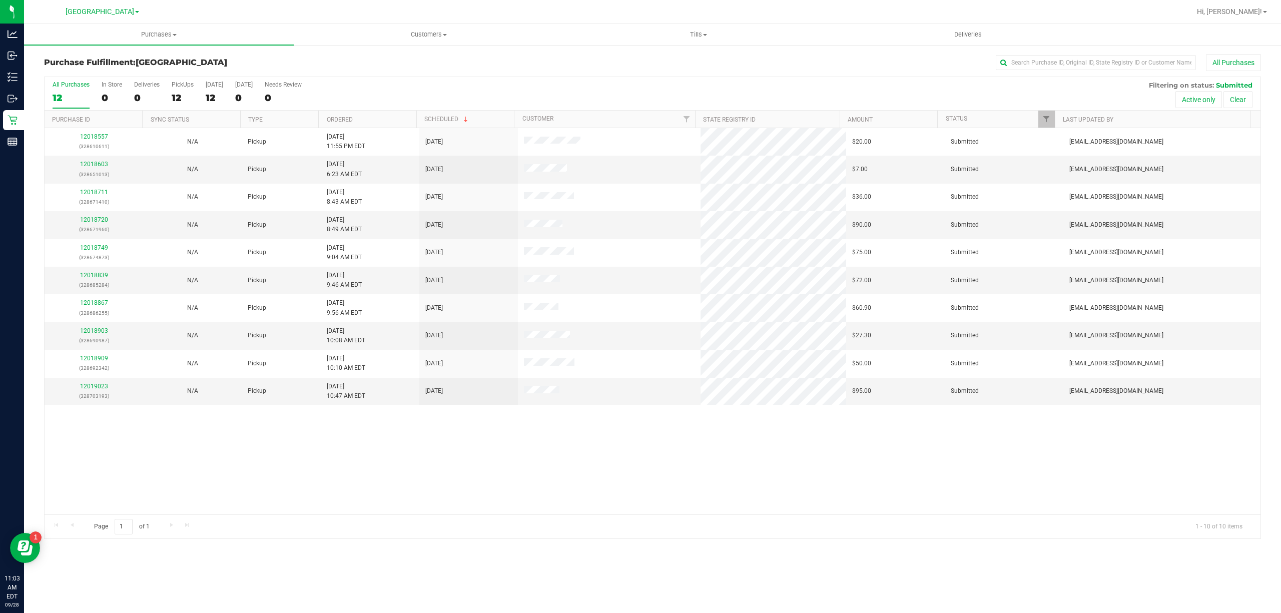
click at [531, 504] on div "12018557 (328610611) N/A Pickup [DATE] 11:55 PM EDT 9/28/2025 $20.00 Submitted …" at bounding box center [653, 321] width 1216 height 386
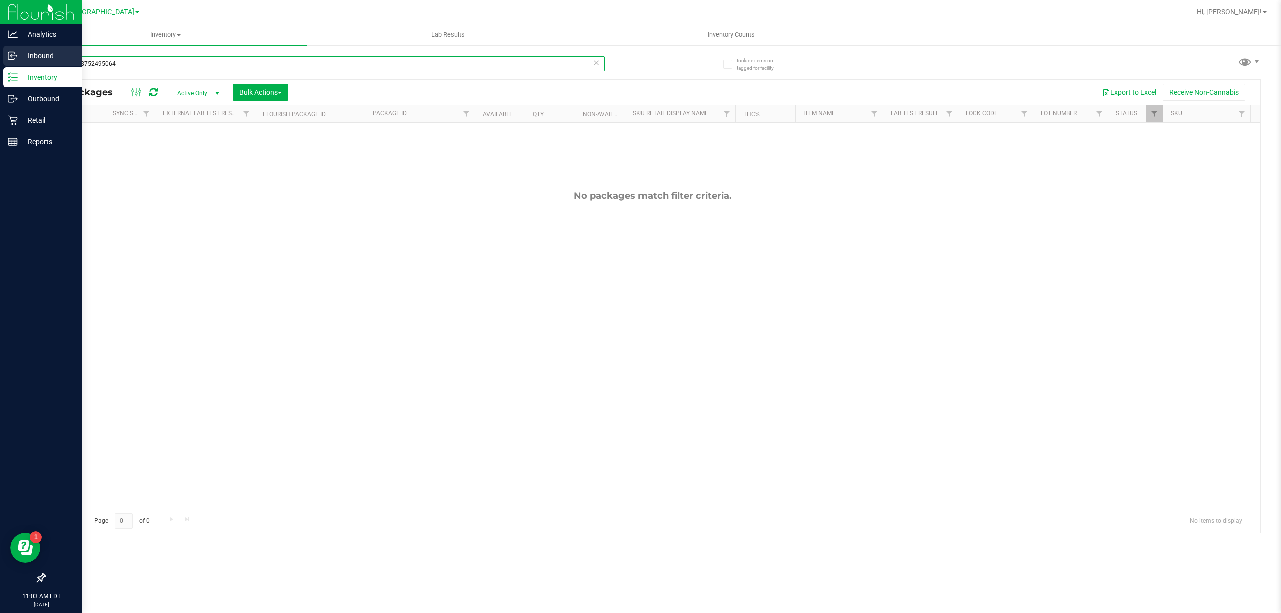
drag, startPoint x: 123, startPoint y: 60, endPoint x: 0, endPoint y: 61, distance: 122.6
click at [0, 61] on div "Analytics Inbound Inventory Outbound Retail Reports 11:03 AM EDT 09/28/2025 09/…" at bounding box center [640, 306] width 1281 height 613
